Goal: Task Accomplishment & Management: Use online tool/utility

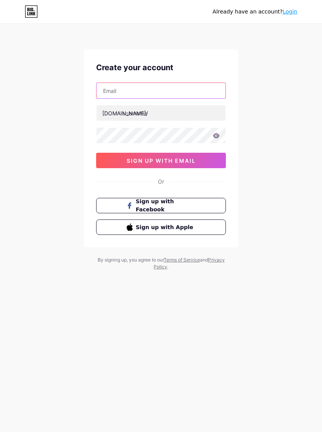
click at [199, 91] on input "text" at bounding box center [160, 90] width 129 height 15
type input "[EMAIL_ADDRESS][DOMAIN_NAME]"
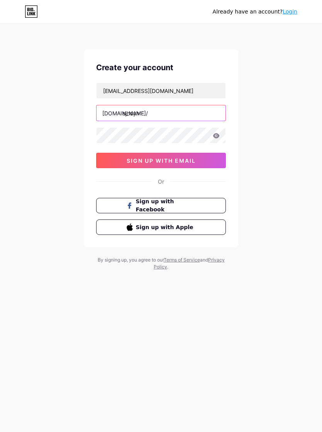
type input "sjhdyh"
click at [219, 135] on icon at bounding box center [215, 135] width 7 height 5
click at [218, 160] on button "sign up with email" at bounding box center [161, 160] width 130 height 15
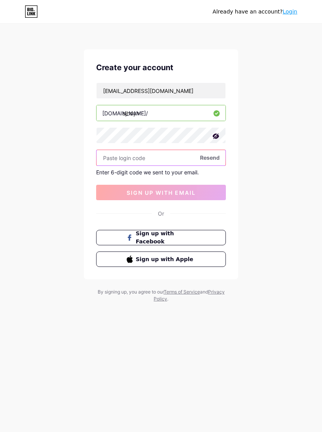
click at [165, 157] on input "text" at bounding box center [160, 157] width 129 height 15
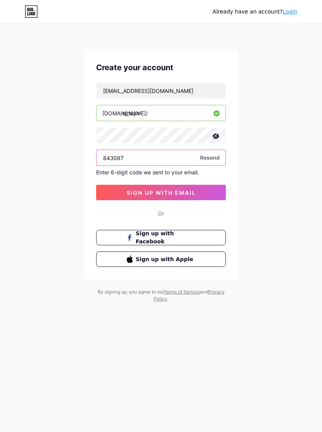
type input "843087"
click at [195, 194] on span "sign up with email" at bounding box center [160, 192] width 69 height 7
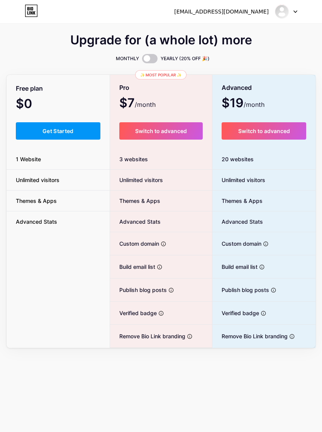
click at [253, 16] on div "[EMAIL_ADDRESS][DOMAIN_NAME]" at bounding box center [235, 12] width 123 height 14
click at [280, 10] on img at bounding box center [281, 11] width 15 height 15
click at [265, 29] on link "Dashboard" at bounding box center [249, 31] width 96 height 21
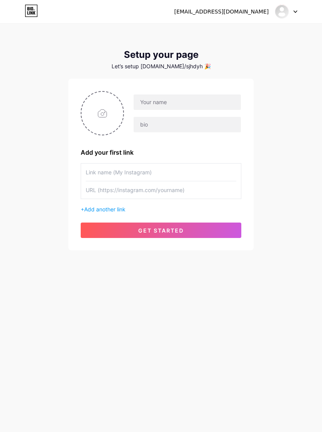
click at [107, 115] on input "file" at bounding box center [102, 113] width 42 height 43
type input "C:\fakepath\RNI-Films-IMG-0C770A82-9989-47F3-881C-790A61245209.jpeg"
click at [219, 99] on input "text" at bounding box center [186, 101] width 107 height 15
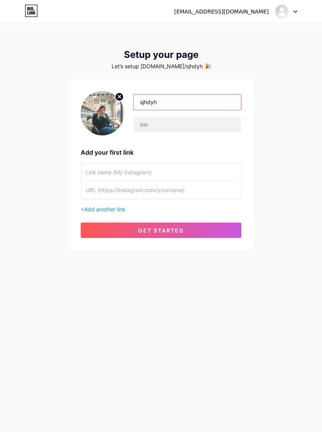
type input "sjhdyh"
click at [298, 170] on div "[EMAIL_ADDRESS][DOMAIN_NAME] Dashboard Logout Setup your page Let’s setup [DOMA…" at bounding box center [161, 137] width 322 height 275
click at [117, 207] on span "Add another link" at bounding box center [104, 209] width 41 height 7
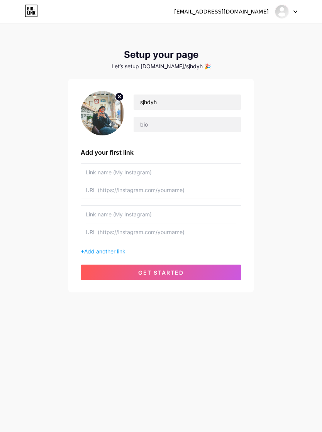
click at [140, 171] on input "text" at bounding box center [161, 171] width 150 height 17
click at [146, 191] on input "text" at bounding box center [161, 189] width 150 height 17
click at [147, 215] on input "text" at bounding box center [161, 214] width 150 height 17
click at [146, 212] on input "text" at bounding box center [161, 214] width 150 height 17
click at [138, 231] on input "text" at bounding box center [161, 231] width 150 height 17
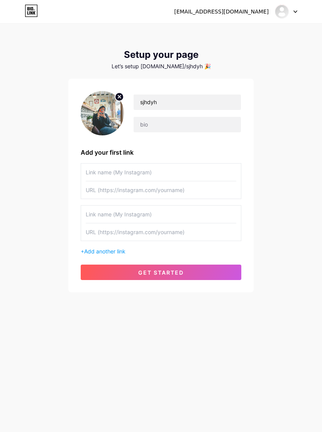
click at [115, 249] on span "Add another link" at bounding box center [104, 251] width 41 height 7
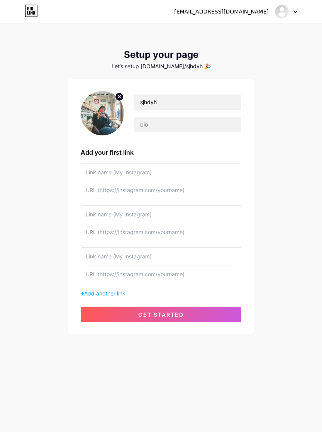
scroll to position [12, 0]
click at [212, 307] on button "get started" at bounding box center [161, 314] width 160 height 15
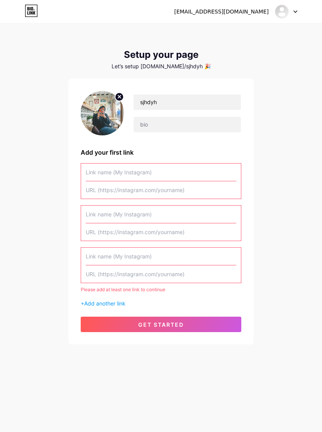
click at [190, 165] on input "text" at bounding box center [161, 171] width 150 height 17
click at [185, 181] on input "text" at bounding box center [161, 189] width 150 height 17
click at [295, 6] on div at bounding box center [286, 12] width 22 height 14
click at [268, 33] on link "Dashboard" at bounding box center [249, 31] width 96 height 21
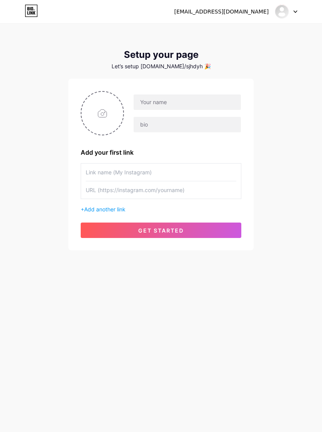
click at [99, 120] on input "file" at bounding box center [102, 113] width 42 height 43
type input "C:\fakepath\RNI-Films-IMG-0C770A82-9989-47F3-881C-790A61245209.jpeg"
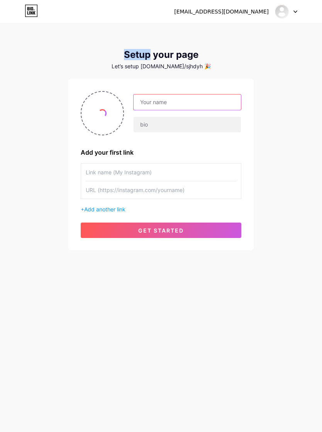
click at [228, 104] on input "text" at bounding box center [186, 101] width 107 height 15
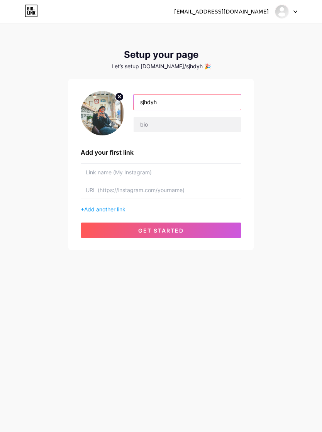
type input "sjhdyh"
click at [172, 190] on input "text" at bounding box center [161, 189] width 150 height 17
click at [96, 192] on input "text" at bounding box center [161, 189] width 150 height 17
paste input "[URL][DOMAIN_NAME]"
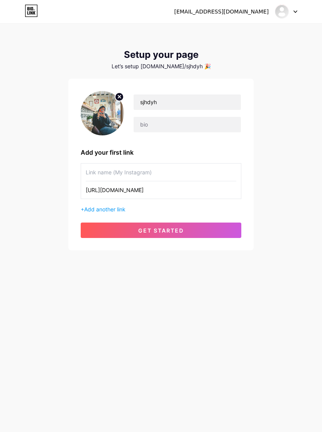
type input "[URL][DOMAIN_NAME]"
click at [194, 169] on input "text" at bounding box center [161, 171] width 150 height 17
type input "S"
click at [192, 191] on input "[URL][DOMAIN_NAME]" at bounding box center [161, 189] width 150 height 17
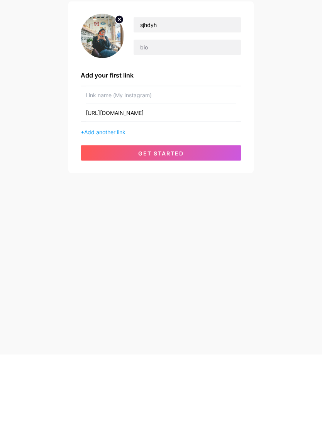
click at [92, 181] on input "[URL][DOMAIN_NAME]" at bounding box center [161, 189] width 150 height 17
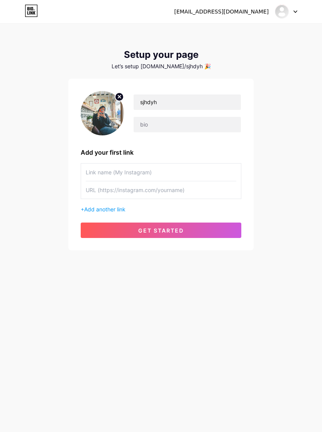
click at [92, 181] on input "text" at bounding box center [161, 189] width 150 height 17
paste input "[URL][DOMAIN_NAME]"
type input "[URL][DOMAIN_NAME]"
click at [150, 148] on div "sjhdyh Add your first link [URL][DOMAIN_NAME] + Add another link get started" at bounding box center [161, 164] width 160 height 147
click at [145, 163] on input "text" at bounding box center [161, 171] width 150 height 17
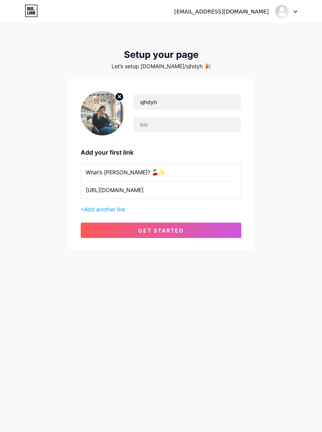
type input "What’s [PERSON_NAME]? 🍒✨"
click at [212, 222] on button "get started" at bounding box center [161, 229] width 160 height 15
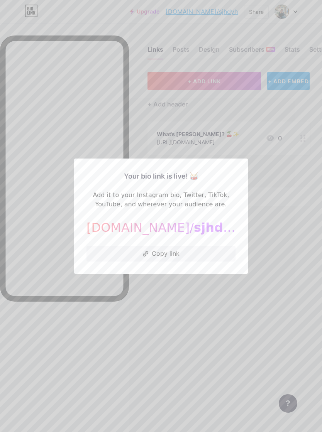
click at [224, 256] on button "Copy link" at bounding box center [160, 253] width 149 height 15
click at [269, 204] on div at bounding box center [161, 216] width 322 height 432
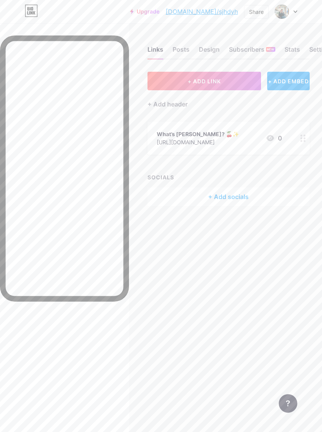
click at [234, 197] on div "+ Add socials" at bounding box center [228, 196] width 162 height 19
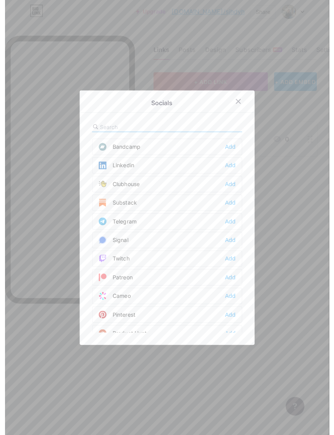
scroll to position [317, 0]
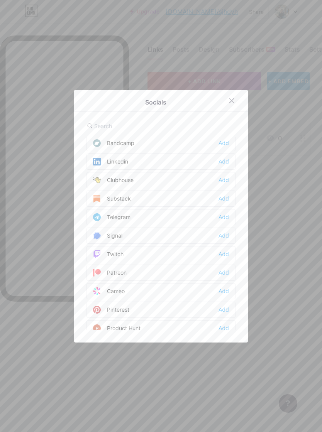
click at [221, 221] on div "Add" at bounding box center [223, 217] width 10 height 8
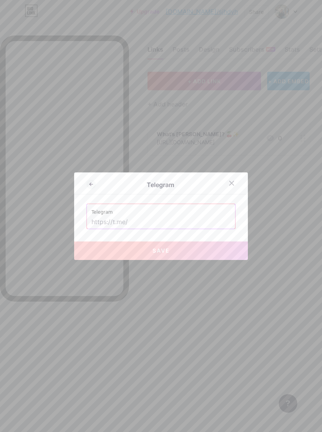
click at [101, 226] on input "text" at bounding box center [160, 222] width 139 height 13
click at [99, 228] on input "text" at bounding box center [160, 222] width 139 height 13
paste input "[URL][DOMAIN_NAME]"
type input "[URL][DOMAIN_NAME]"
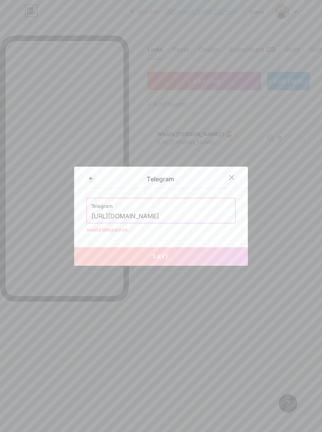
click at [232, 180] on icon at bounding box center [231, 177] width 6 height 6
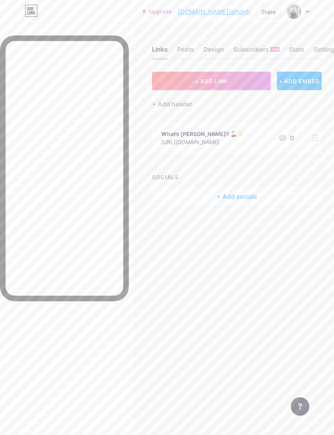
click at [294, 13] on img at bounding box center [293, 11] width 15 height 15
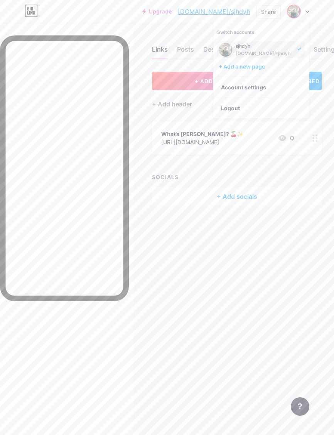
click at [258, 85] on link "Account settings" at bounding box center [261, 87] width 96 height 21
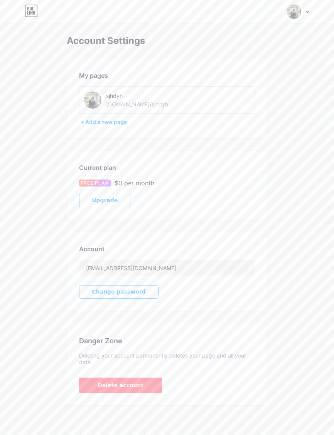
click at [289, 15] on img at bounding box center [293, 11] width 15 height 15
click at [248, 87] on link "Dashboard" at bounding box center [261, 87] width 96 height 21
